Goal: Check status: Check status

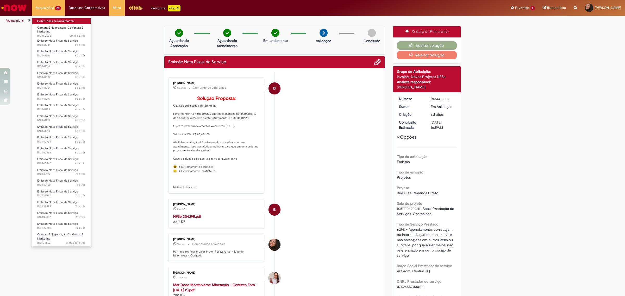
click at [56, 22] on link "Exibir Todas as Solicitações" at bounding box center [61, 21] width 59 height 6
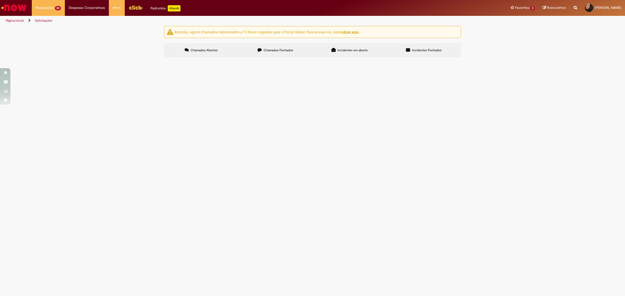
click at [0, 0] on span "Emissão referente ao mês Agosto de 2025 - Fee Revenda Direto. [PERSON_NAME]. Ve…" at bounding box center [0, 0] width 0 height 0
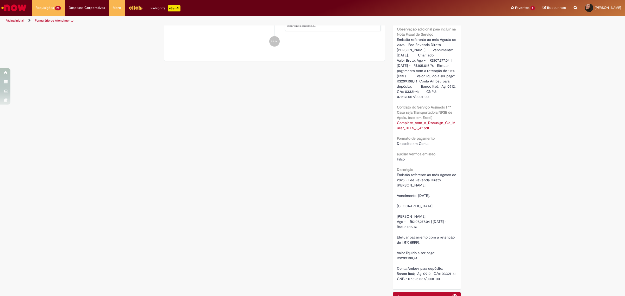
scroll to position [355, 0]
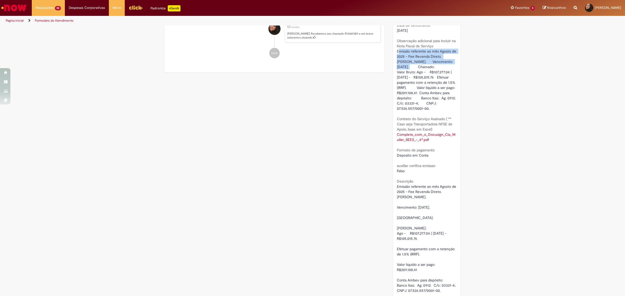
drag, startPoint x: 395, startPoint y: 52, endPoint x: 452, endPoint y: 61, distance: 57.4
click at [452, 61] on span "Emissão referente ao mês Agosto de 2025 - Fee Revenda Direto. [PERSON_NAME]. Ve…" at bounding box center [427, 80] width 61 height 62
click at [397, 53] on span "Emissão referente ao mês Agosto de 2025 - Fee Revenda Direto. [PERSON_NAME]. Ve…" at bounding box center [427, 80] width 61 height 62
drag, startPoint x: 394, startPoint y: 52, endPoint x: 456, endPoint y: 64, distance: 62.9
click at [456, 64] on span "Emissão referente ao mês Agosto de 2025 - Fee Revenda Direto. [PERSON_NAME]. Ve…" at bounding box center [427, 80] width 61 height 62
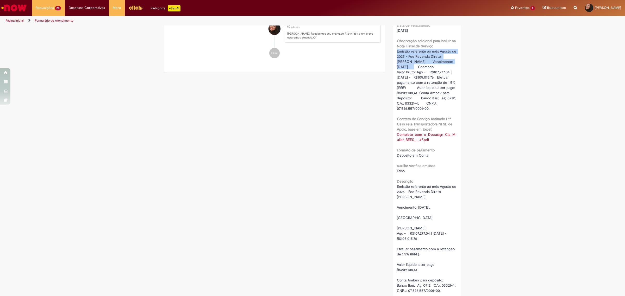
copy span "Emissão referente ao mês Agosto de 2025 - Fee Revenda Direto. [PERSON_NAME]. Ve…"
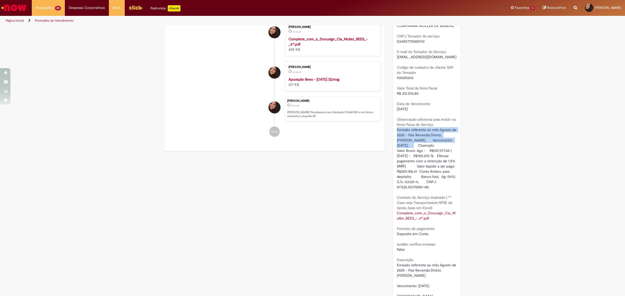
scroll to position [325, 0]
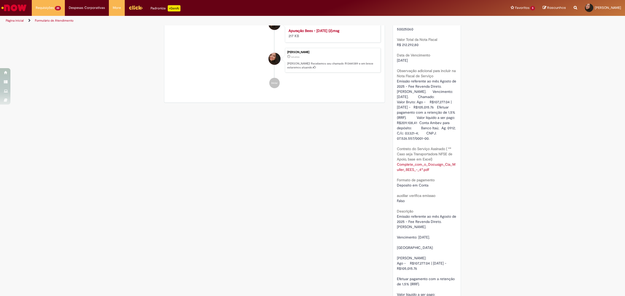
click at [429, 139] on div "Tipo de solicitação Emissão Tipo de emissão Projetos Projeto Bees Fee Revenda D…" at bounding box center [427, 72] width 60 height 501
drag, startPoint x: 439, startPoint y: 136, endPoint x: 392, endPoint y: 101, distance: 58.5
click at [393, 101] on div "Número R13441389 Status Em [GEOGRAPHIC_DATA] Criação 6d atrás 6 dias atrás Conc…" at bounding box center [427, 49] width 68 height 564
copy div "- R$107,277.04 | [DATE] - R$105,015.76 Efetuar pagamento com a retenção de 1,5%…"
drag, startPoint x: 394, startPoint y: 82, endPoint x: 413, endPoint y: 84, distance: 19.3
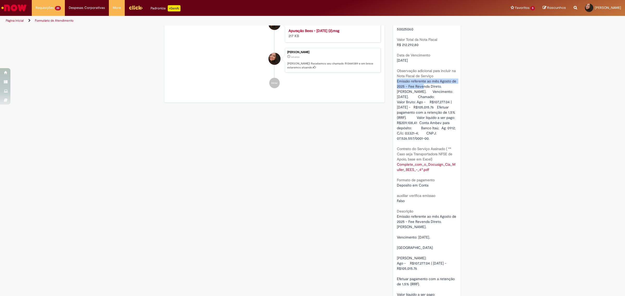
click at [419, 85] on span "Emissão referente ao mês Agosto de 2025 - Fee Revenda Direto. [PERSON_NAME]. Ve…" at bounding box center [427, 110] width 61 height 62
click at [393, 80] on div "Número R13441389 Status Em [GEOGRAPHIC_DATA] Criação 6d atrás 6 dias atrás Conc…" at bounding box center [427, 49] width 68 height 564
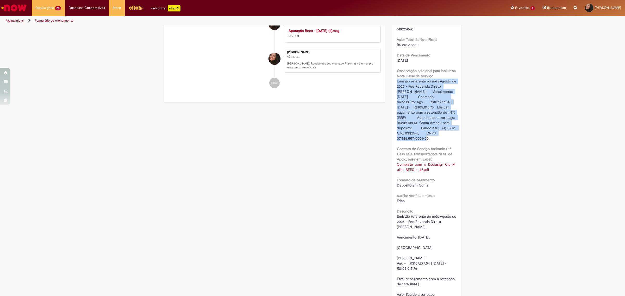
drag, startPoint x: 394, startPoint y: 80, endPoint x: 441, endPoint y: 132, distance: 70.7
click at [441, 132] on div "Emissão referente ao mês Agosto de 2025 - Fee Revenda Direto. [PERSON_NAME]. Ve…" at bounding box center [427, 110] width 60 height 62
copy span "Emissão referente ao mês Agosto de 2025 - Fee Revenda Direto. [PERSON_NAME]. Ve…"
click at [407, 92] on span "Emissão referente ao mês Agosto de 2025 - Fee Revenda Direto. [PERSON_NAME]. Ve…" at bounding box center [427, 110] width 61 height 62
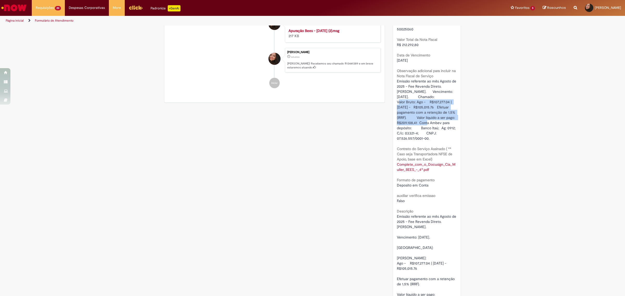
drag, startPoint x: 426, startPoint y: 97, endPoint x: 446, endPoint y: 120, distance: 30.4
click at [447, 120] on span "Emissão referente ao mês Agosto de 2025 - Fee Revenda Direto. [PERSON_NAME]. Ve…" at bounding box center [427, 110] width 61 height 62
click at [411, 104] on span "Emissão referente ao mês Agosto de 2025 - Fee Revenda Direto. [PERSON_NAME]. Ve…" at bounding box center [427, 110] width 61 height 62
drag, startPoint x: 396, startPoint y: 103, endPoint x: 439, endPoint y: 133, distance: 51.9
click at [439, 132] on div "Emissão referente ao mês Agosto de 2025 - Fee Revenda Direto. [PERSON_NAME]. Ve…" at bounding box center [427, 110] width 60 height 62
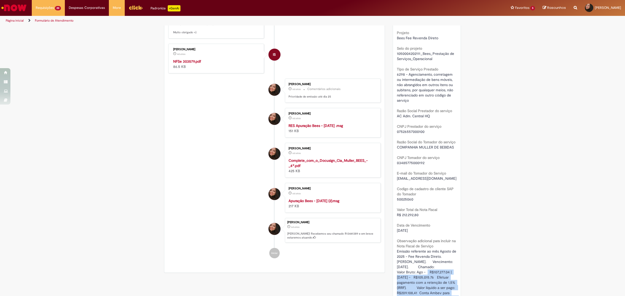
scroll to position [163, 0]
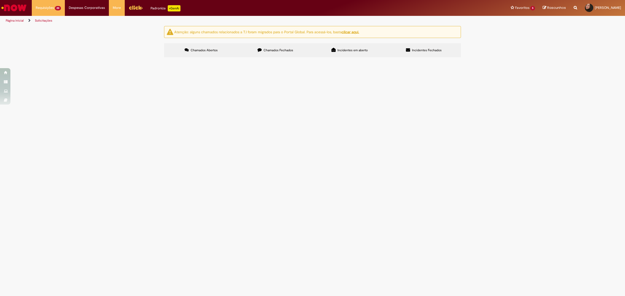
click at [0, 0] on span "Emissão referente ao mês Agosto de 2025 - Fee Revenda Direto. [PERSON_NAME]. Ve…" at bounding box center [0, 0] width 0 height 0
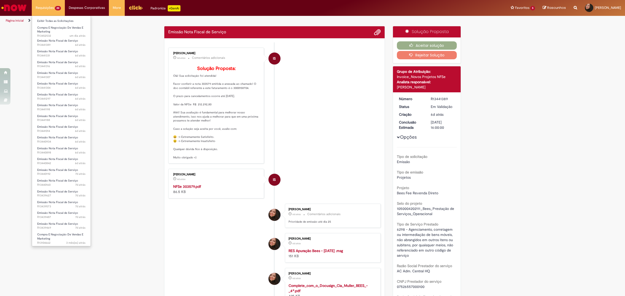
click at [42, 6] on li "Requisições 20 Exibir Todas as Solicitações Compra E Negociação De Vendas E Mar…" at bounding box center [48, 8] width 33 height 16
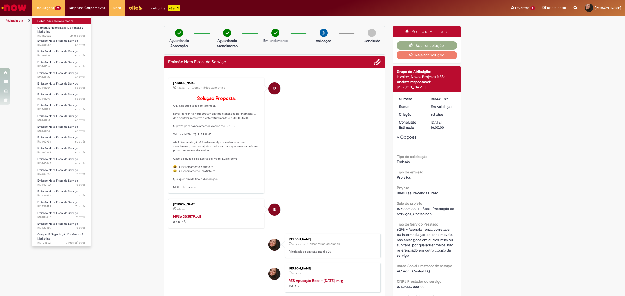
click at [55, 22] on link "Exibir Todas as Solicitações" at bounding box center [61, 21] width 59 height 6
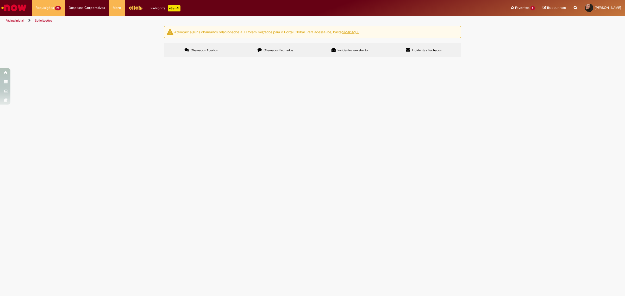
drag, startPoint x: 326, startPoint y: 150, endPoint x: 357, endPoint y: 84, distance: 73.6
click at [326, 146] on main "Solicitações Atenção: alguns chamados relacionados a T.I foram migrados para o …" at bounding box center [312, 161] width 625 height 270
click at [251, 48] on label "Chamados Fechados" at bounding box center [275, 50] width 74 height 14
click at [0, 0] on input "Pesquisar" at bounding box center [0, 0] width 0 height 0
type input "********"
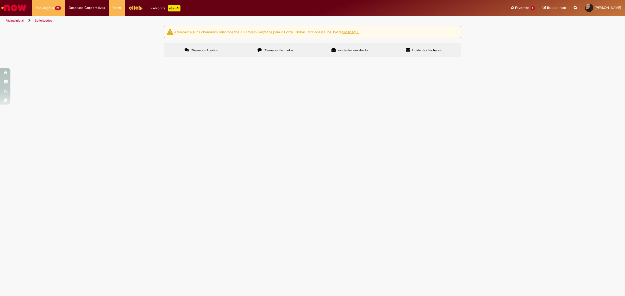
click at [0, 0] on button "Pesquisar" at bounding box center [0, 0] width 0 height 0
click at [0, 0] on span "Emissão referente ao mês de Agosto de 2025 - Fee Revenda Direto. [GEOGRAPHIC_DA…" at bounding box center [0, 0] width 0 height 0
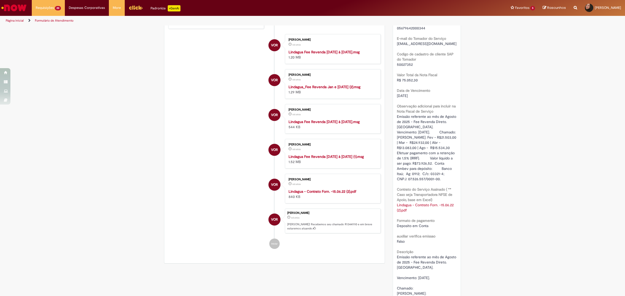
scroll to position [225, 0]
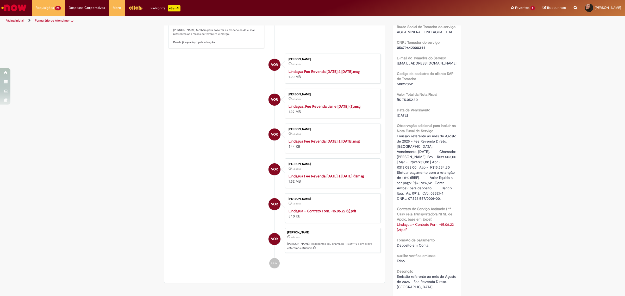
click at [443, 166] on span "Emissão referente ao mês de Agosto de 2025 - Fee Revenda Direto. Lindagua. Venc…" at bounding box center [433, 167] width 73 height 67
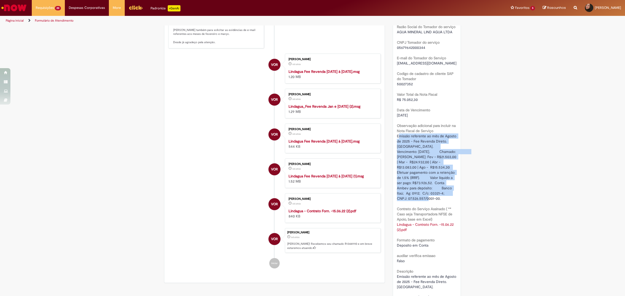
drag, startPoint x: 395, startPoint y: 141, endPoint x: 441, endPoint y: 202, distance: 76.0
click at [441, 201] on div "Emissão referente ao mês de Agosto de 2025 - Fee Revenda Direto. Lindagua. Venc…" at bounding box center [427, 168] width 60 height 68
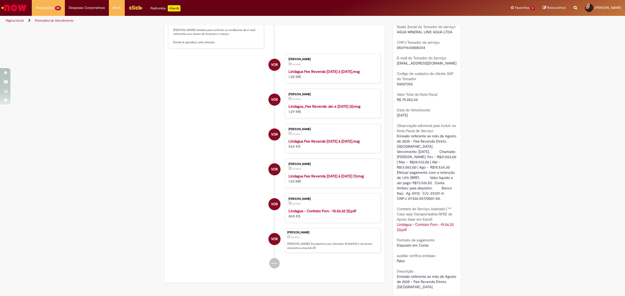
click at [397, 143] on span "Emissão referente ao mês de Agosto de 2025 - Fee Revenda Direto. Lindagua. Venc…" at bounding box center [433, 167] width 73 height 67
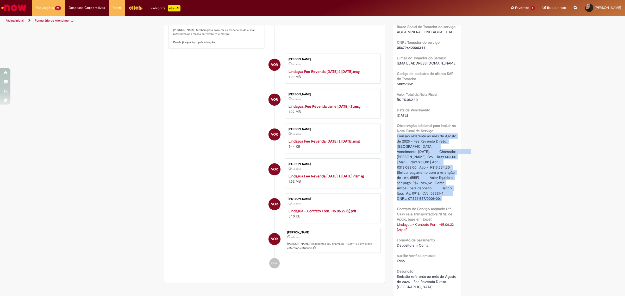
drag, startPoint x: 395, startPoint y: 143, endPoint x: 431, endPoint y: 206, distance: 72.2
click at [431, 201] on div "Emissão referente ao mês de Agosto de 2025 - Fee Revenda Direto. Lindagua. Venc…" at bounding box center [427, 168] width 60 height 68
copy div "Emissão referente ao mês de Agosto de 2025 - Fee Revenda Direto. Lindagua. Venc…"
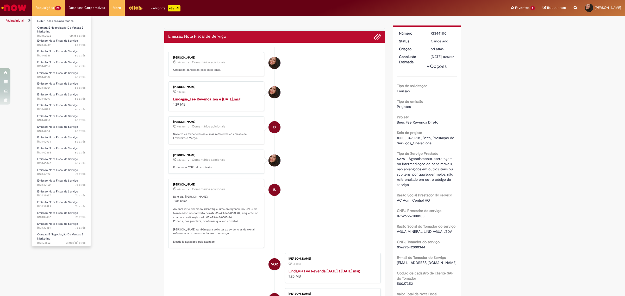
scroll to position [0, 0]
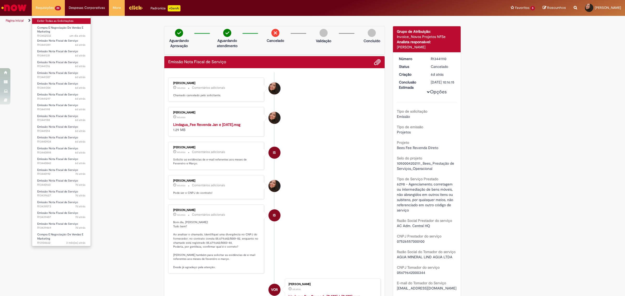
click at [49, 18] on link "Exibir Todas as Solicitações" at bounding box center [61, 21] width 59 height 6
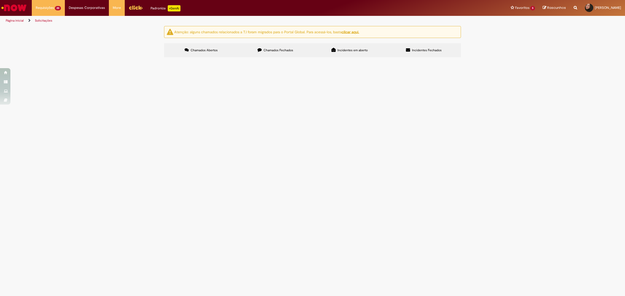
click at [334, 110] on main "Solicitações Atenção: alguns chamados relacionados a T.I foram migrados para o …" at bounding box center [312, 161] width 625 height 270
click at [269, 53] on label "Chamados Fechados" at bounding box center [275, 50] width 74 height 14
click at [0, 0] on input "Pesquisar" at bounding box center [0, 0] width 0 height 0
type input "*"
type input "****"
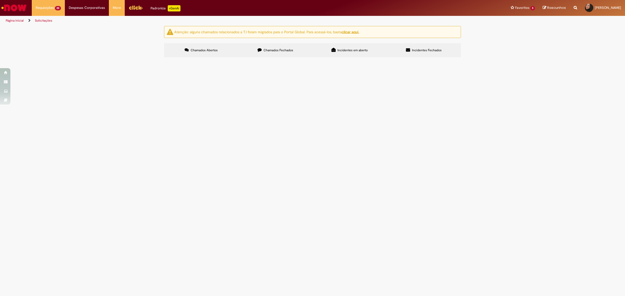
click at [0, 0] on button "Pesquisar" at bounding box center [0, 0] width 0 height 0
click at [0, 0] on span "Emissão referente ao mês de Agosto de 2025 - Fee Revenda Direto. É Leve. Vencim…" at bounding box center [0, 0] width 0 height 0
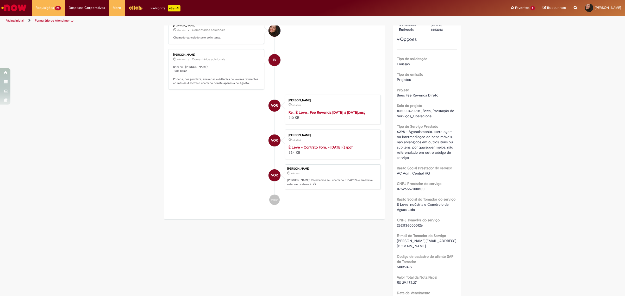
scroll to position [195, 0]
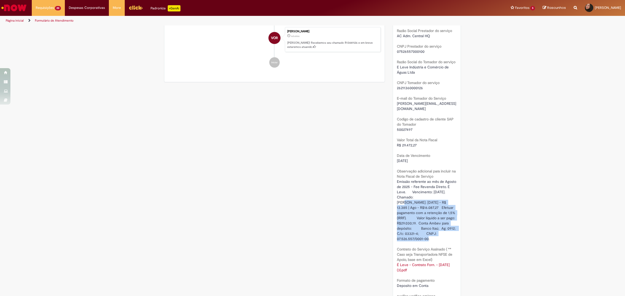
drag, startPoint x: 425, startPoint y: 191, endPoint x: 448, endPoint y: 227, distance: 43.0
click at [448, 227] on div "Emissão referente ao mês de Agosto de 2025 - Fee Revenda Direto. É Leve. Vencim…" at bounding box center [427, 210] width 60 height 62
copy span "Valor Bruto: Jul - R$ 13.385 | Ago - R$16.087,27 Efetuar pagamento com a retenç…"
